Goal: Check status: Check status

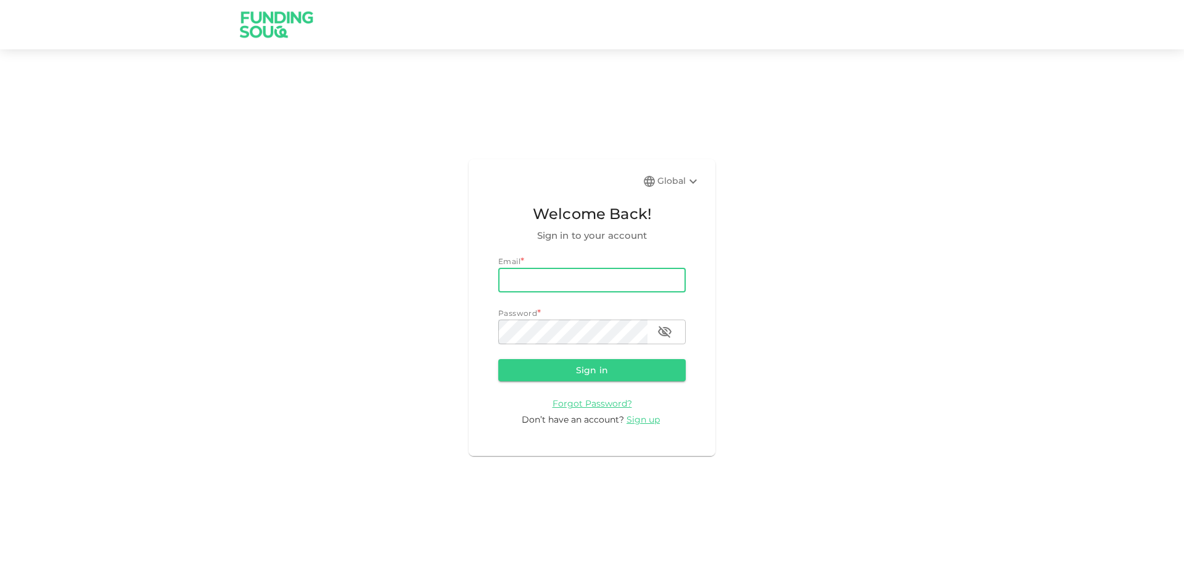
click at [616, 278] on input "email" at bounding box center [592, 280] width 188 height 25
type input "[EMAIL_ADDRESS][DOMAIN_NAME]"
click at [498, 359] on button "Sign in" at bounding box center [592, 370] width 188 height 22
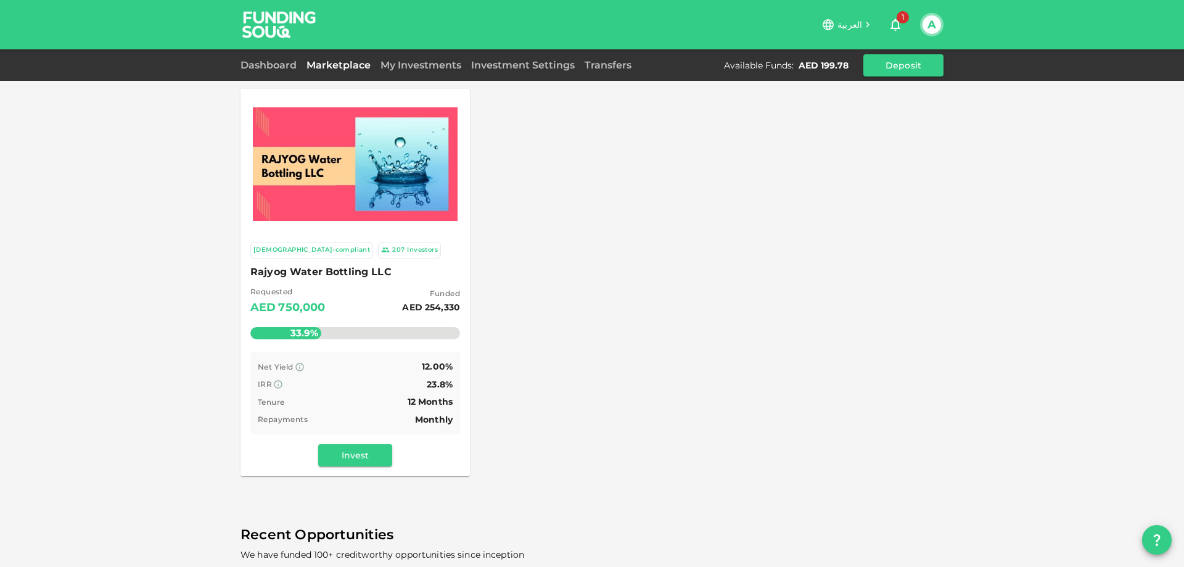
click at [894, 23] on icon "button" at bounding box center [895, 24] width 15 height 15
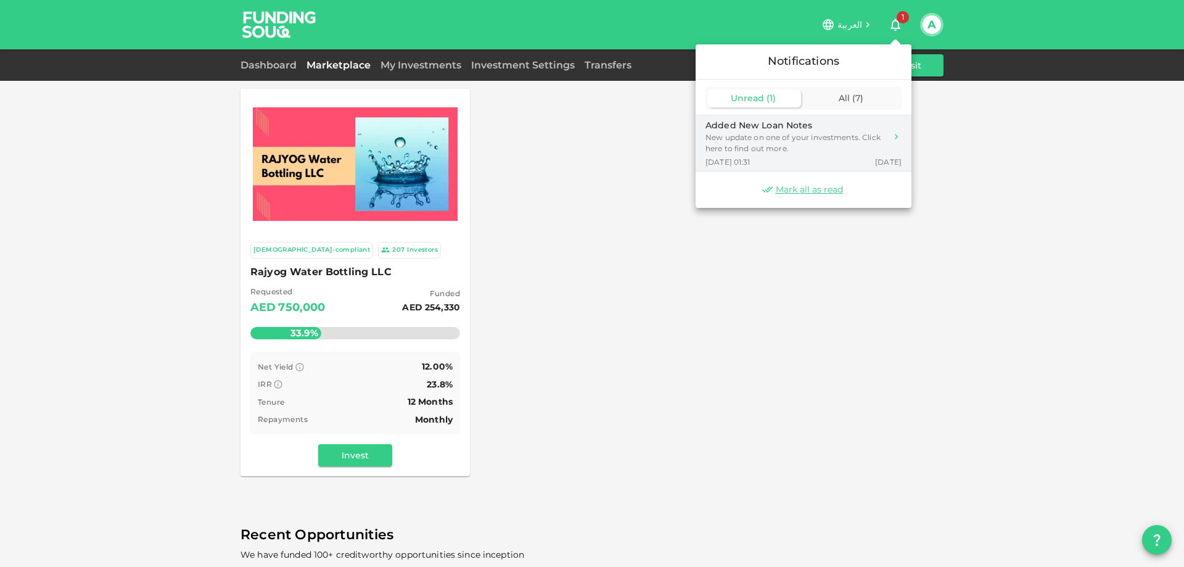
click at [830, 142] on div "New update on one of your investments. Click here to find out more." at bounding box center [796, 143] width 181 height 22
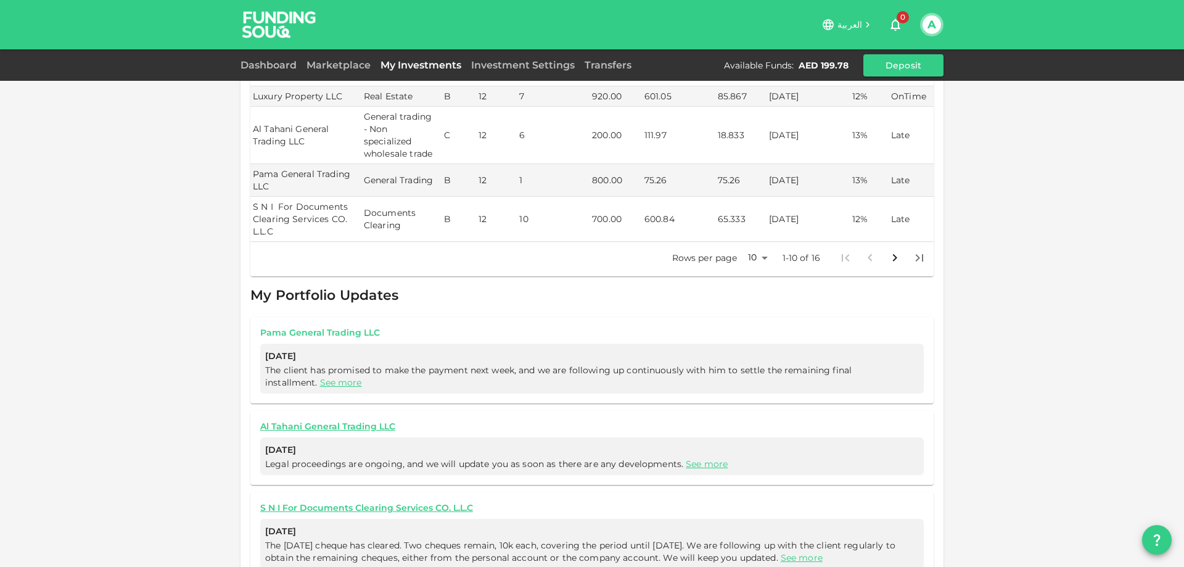
scroll to position [261, 0]
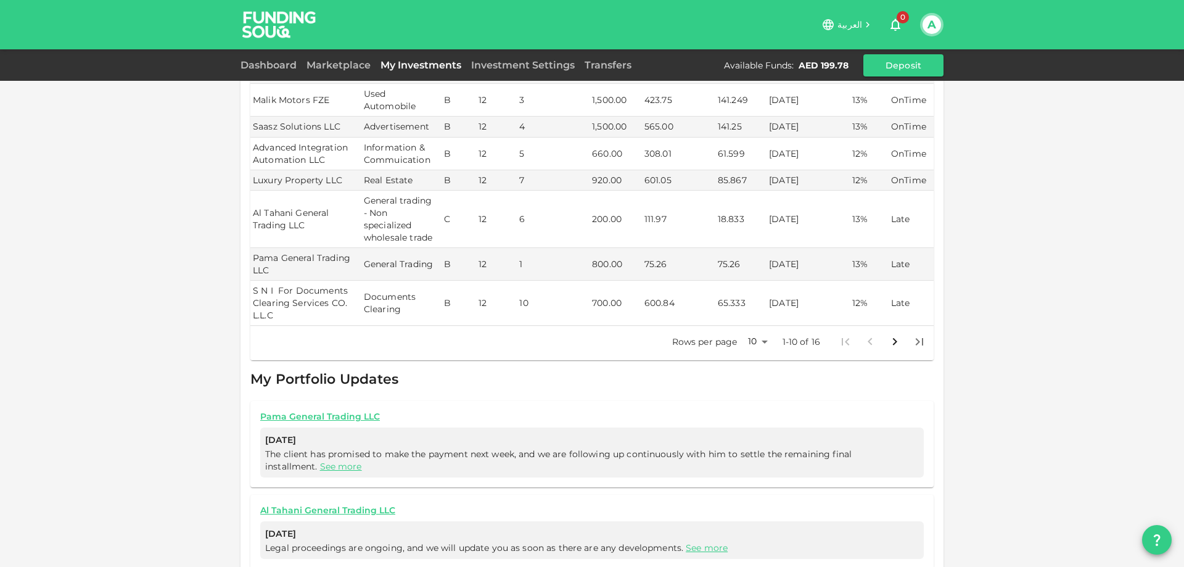
click at [760, 329] on body "العربية 0 A Dashboard Marketplace My Investments Investment Settings Transfers …" at bounding box center [592, 283] width 1184 height 567
click at [752, 367] on li "25" at bounding box center [753, 369] width 37 height 22
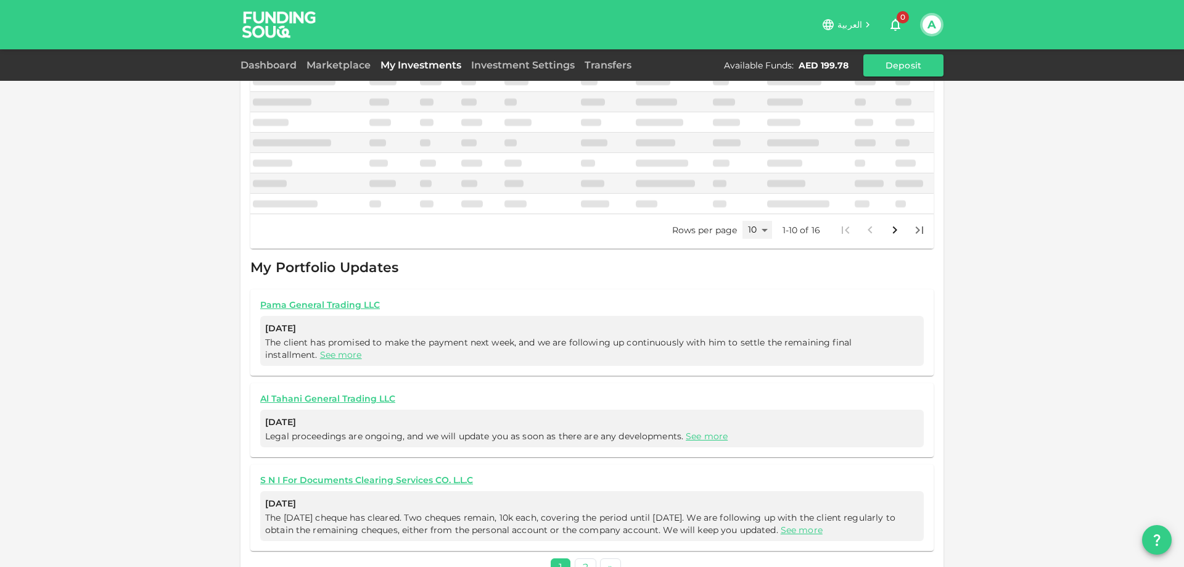
type input "25"
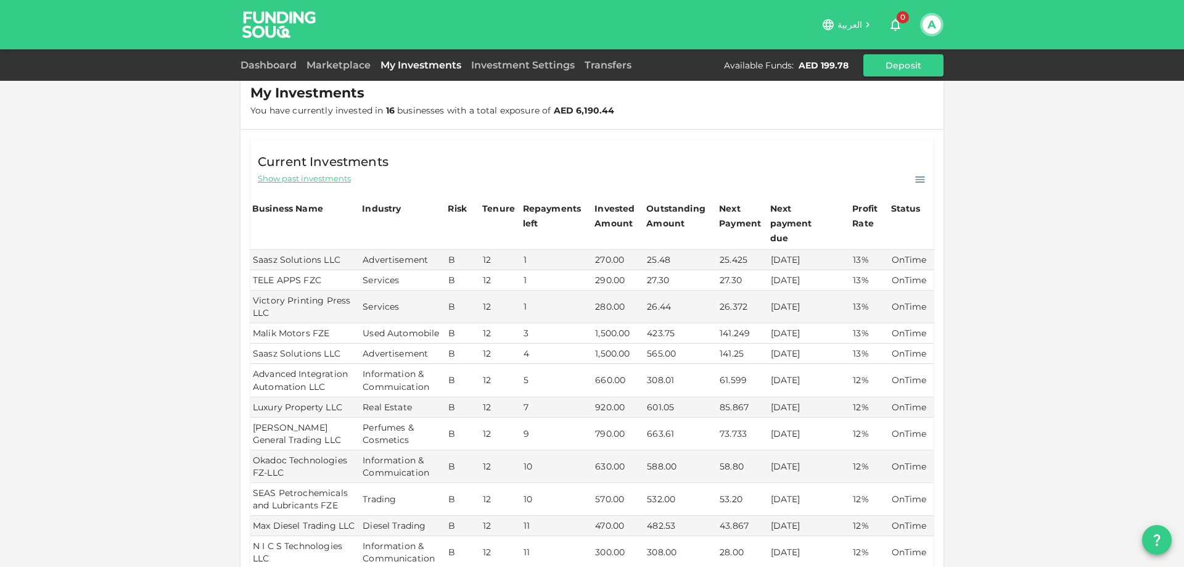
scroll to position [0, 0]
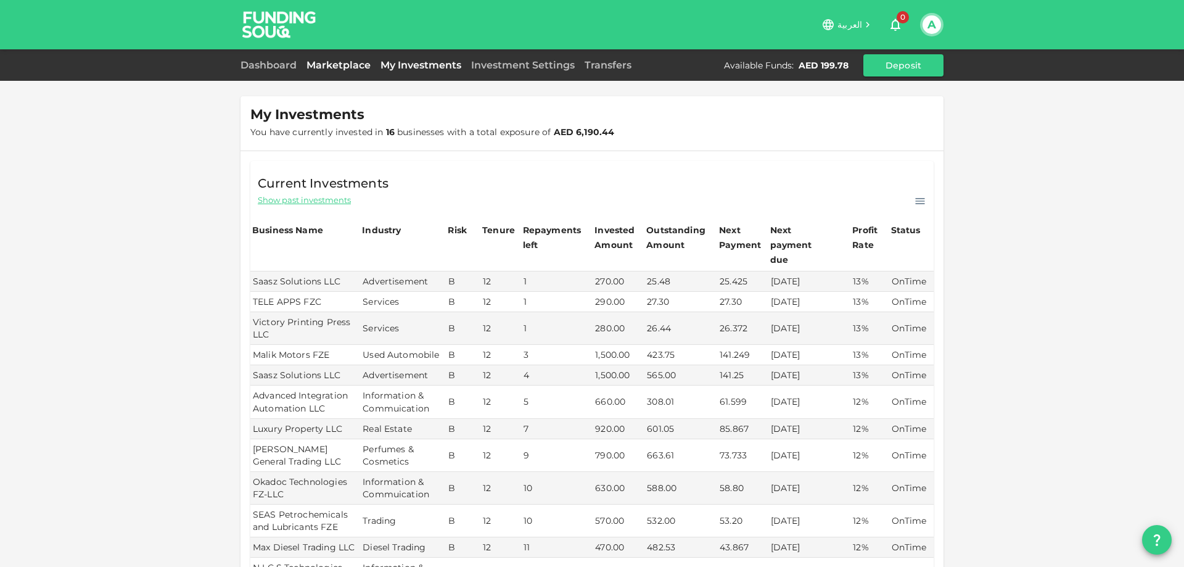
click at [342, 67] on link "Marketplace" at bounding box center [339, 65] width 74 height 12
